Goal: Information Seeking & Learning: Learn about a topic

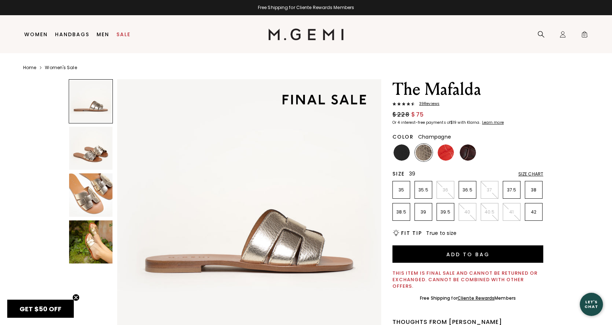
click at [420, 210] on p "39" at bounding box center [423, 212] width 17 height 6
click at [466, 151] on img at bounding box center [468, 152] width 16 height 16
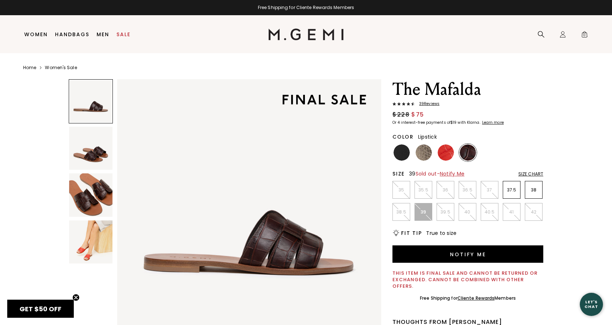
click at [449, 154] on img at bounding box center [446, 152] width 16 height 16
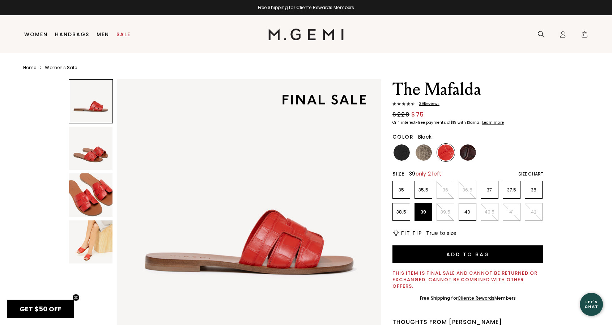
click at [398, 153] on img at bounding box center [402, 152] width 16 height 16
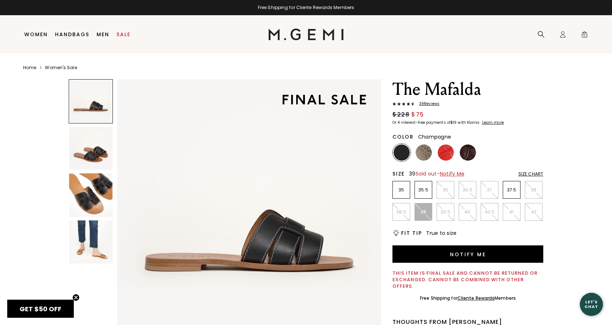
click at [421, 155] on img at bounding box center [424, 152] width 16 height 16
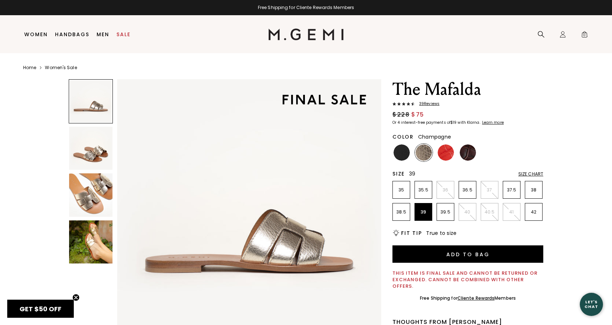
click at [92, 240] on img at bounding box center [90, 241] width 43 height 43
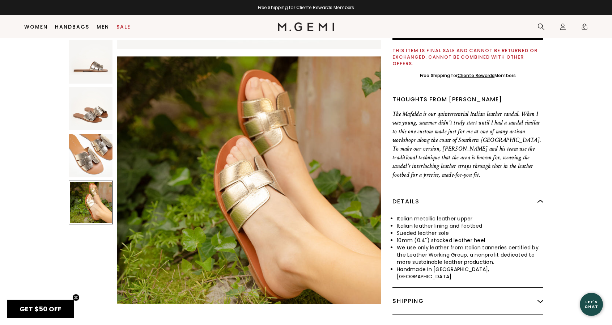
scroll to position [166, 0]
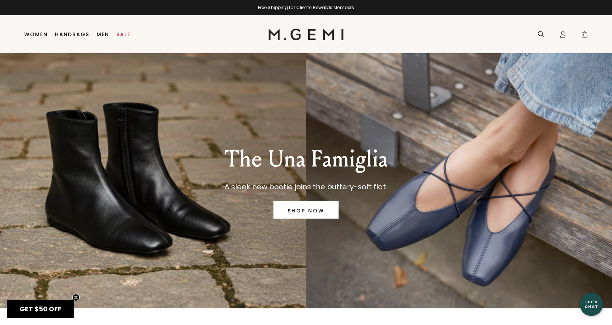
click at [159, 211] on div "The Una Famiglia A sleek new bootie joins the buttery-soft flat. SHOP NOW" at bounding box center [306, 180] width 566 height 255
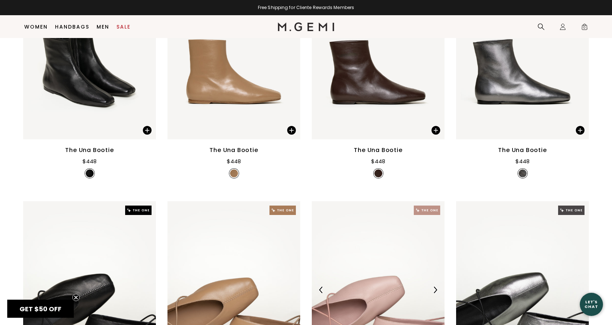
scroll to position [310, 0]
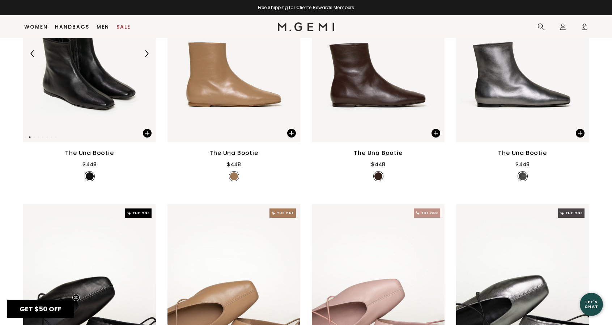
click at [94, 99] on img at bounding box center [89, 53] width 133 height 177
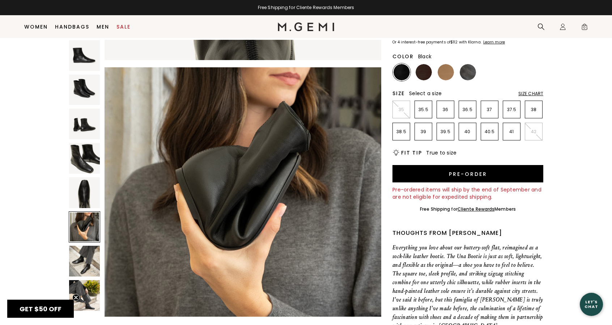
click at [91, 233] on div at bounding box center [84, 226] width 31 height 31
click at [90, 263] on img at bounding box center [84, 261] width 31 height 31
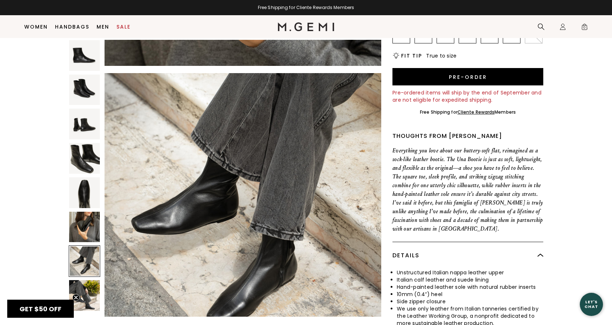
scroll to position [166, 0]
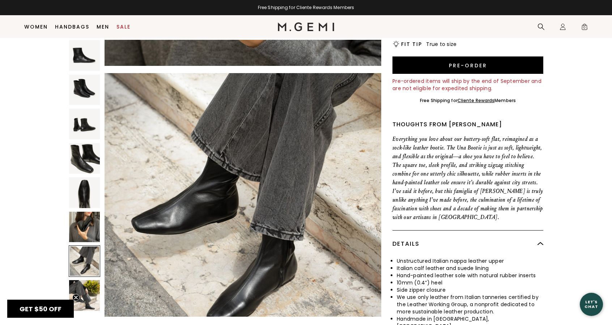
click at [93, 296] on img at bounding box center [84, 295] width 31 height 31
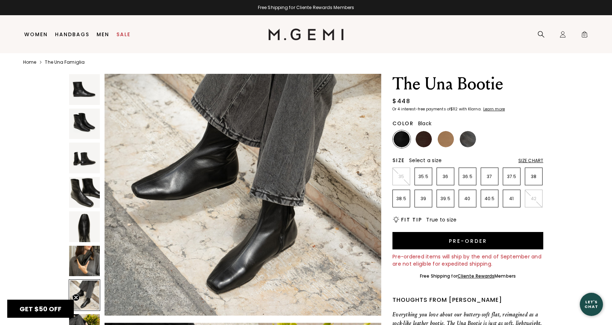
scroll to position [0, 0]
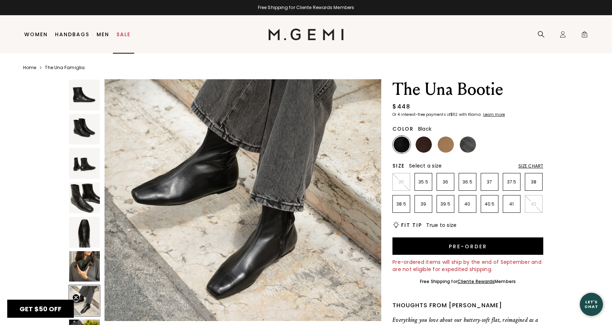
click at [123, 33] on link "Sale" at bounding box center [124, 34] width 14 height 6
